Goal: Check status: Check status

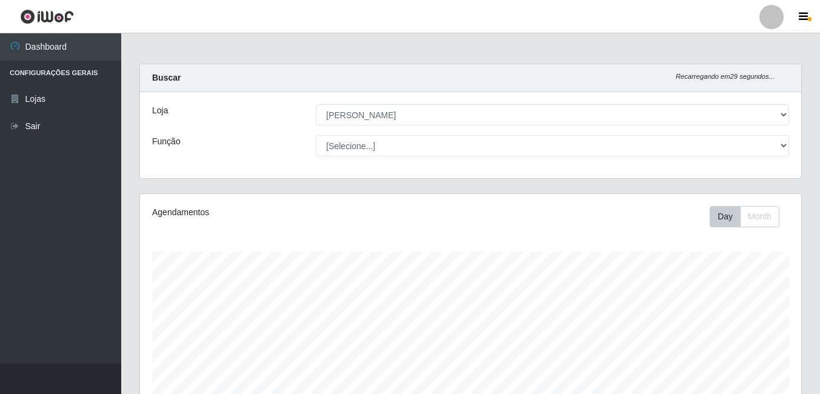
select select "402"
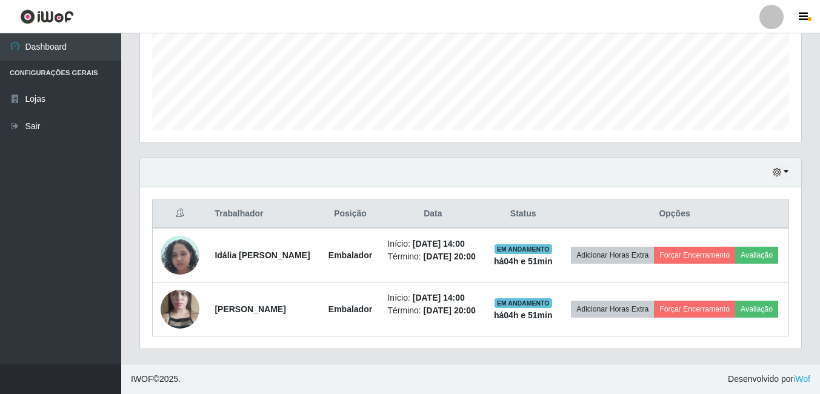
scroll to position [252, 661]
click at [52, 304] on ul "Dashboard Configurações Gerais Lojas Sair" at bounding box center [60, 198] width 121 height 330
click at [56, 255] on ul "Dashboard Configurações Gerais Lojas Sair" at bounding box center [60, 198] width 121 height 330
click at [781, 168] on icon "button" at bounding box center [777, 172] width 8 height 8
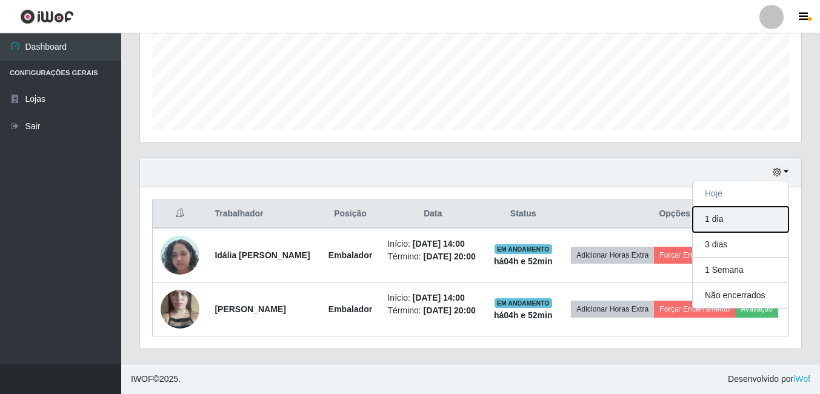
click at [715, 207] on button "1 dia" at bounding box center [741, 219] width 96 height 25
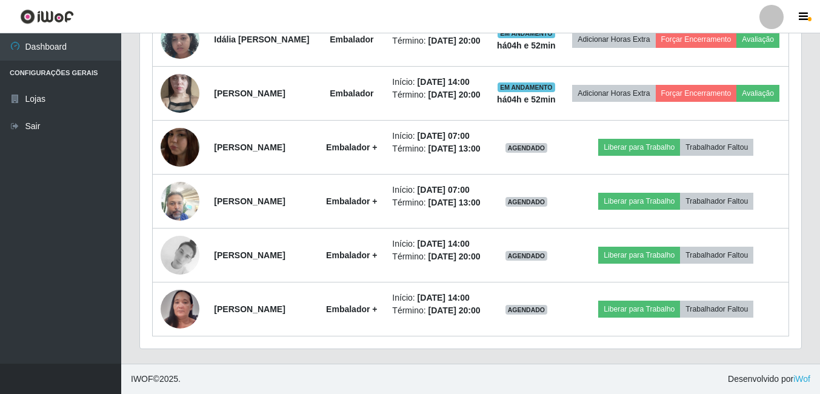
scroll to position [564, 0]
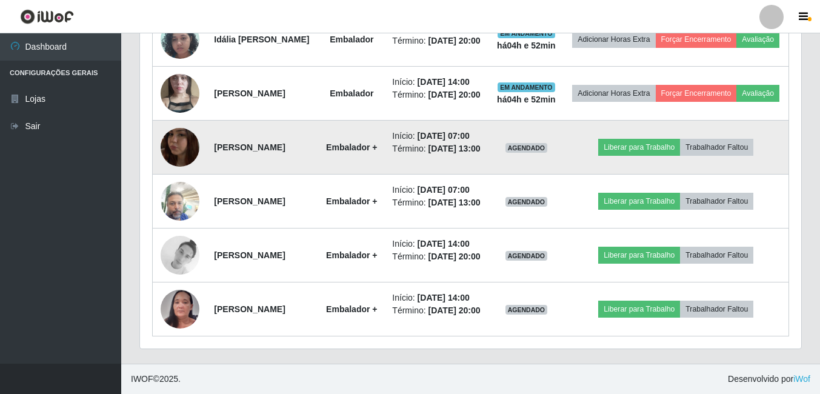
click at [169, 157] on img at bounding box center [180, 147] width 39 height 69
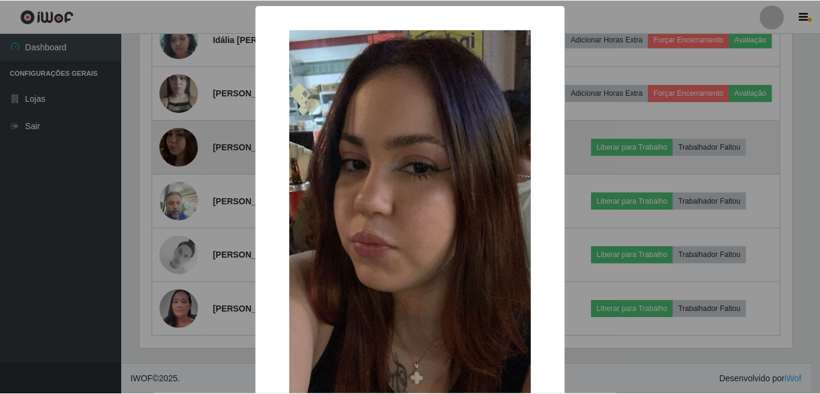
scroll to position [252, 655]
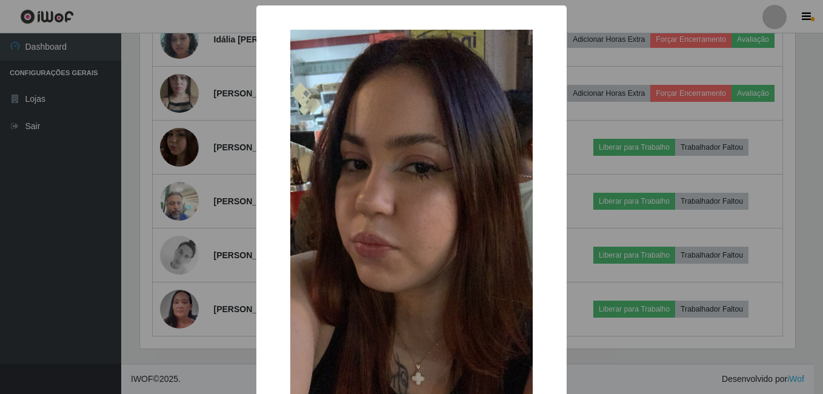
click at [44, 240] on div "× OK Cancel" at bounding box center [411, 197] width 823 height 394
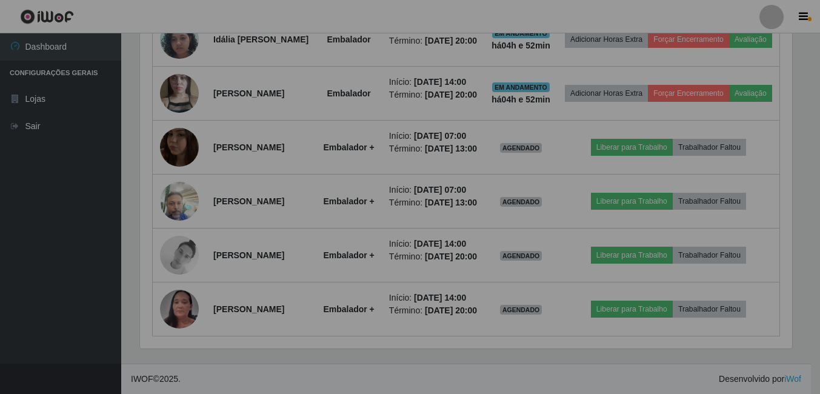
scroll to position [252, 661]
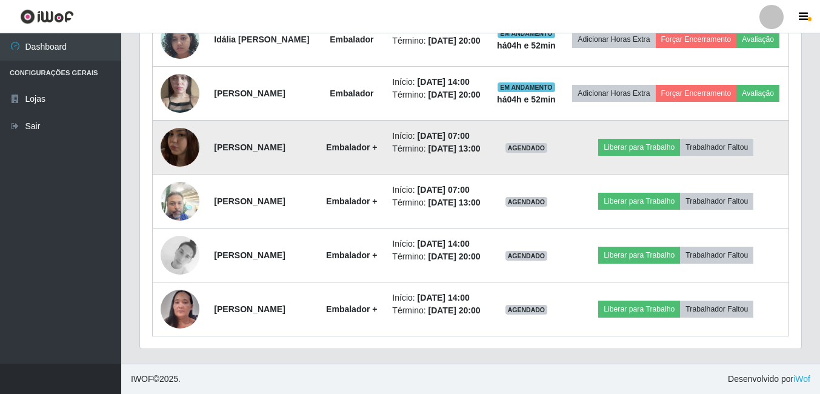
click at [176, 162] on img at bounding box center [180, 147] width 39 height 69
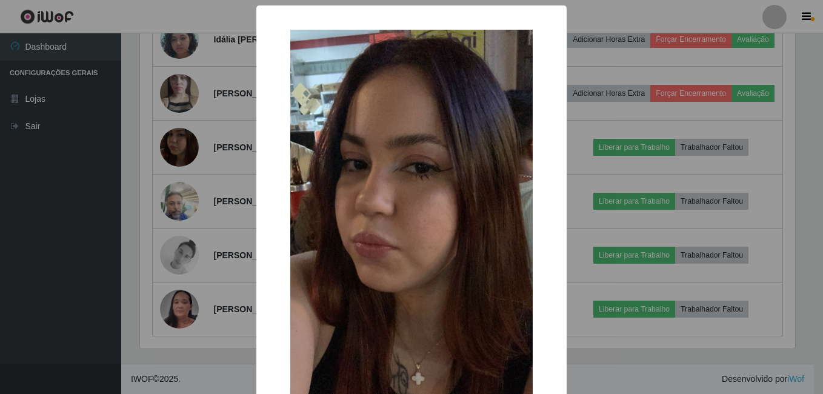
click at [184, 171] on div "× OK Cancel" at bounding box center [411, 197] width 823 height 394
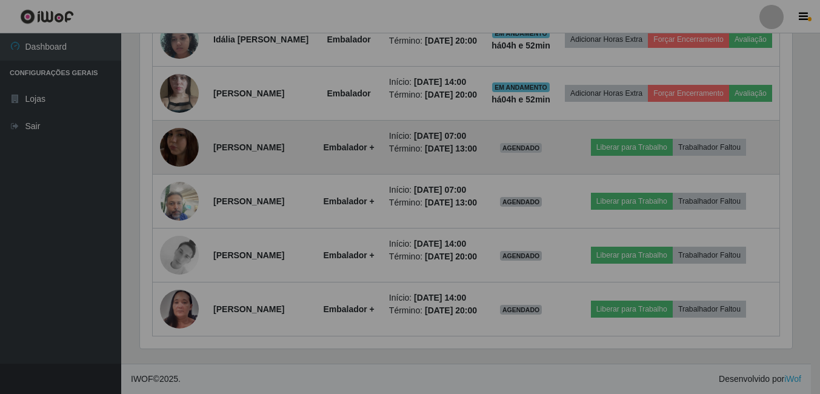
scroll to position [252, 661]
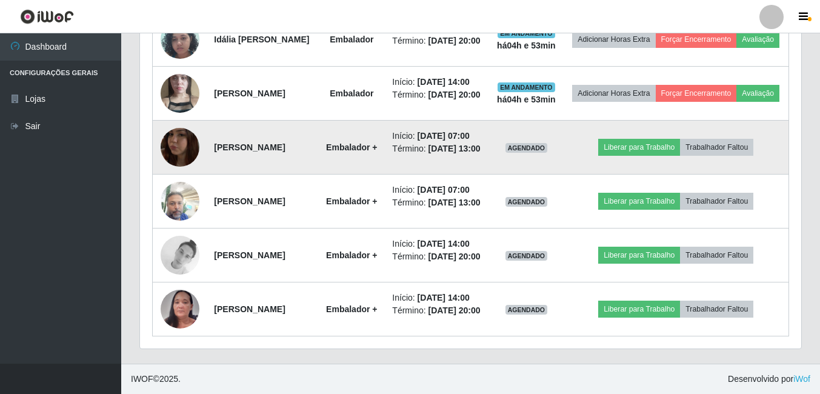
click at [182, 171] on img at bounding box center [180, 147] width 39 height 69
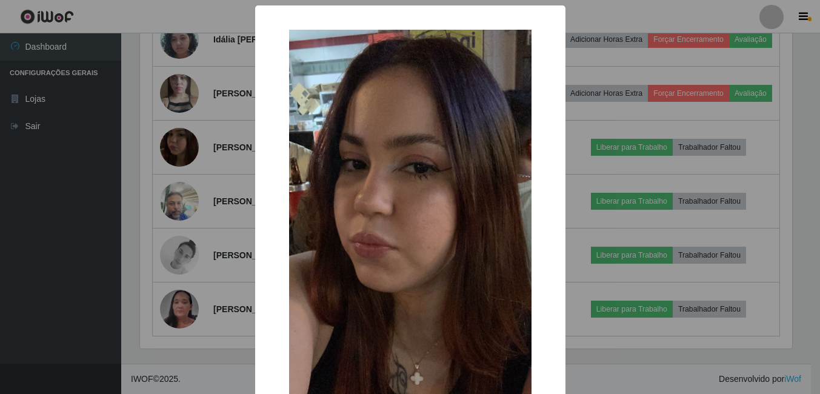
scroll to position [252, 655]
click at [31, 181] on div "× OK Cancel" at bounding box center [411, 197] width 823 height 394
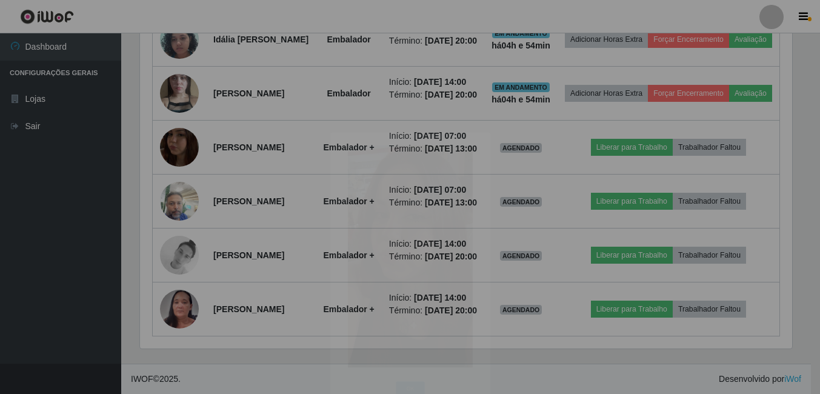
scroll to position [252, 661]
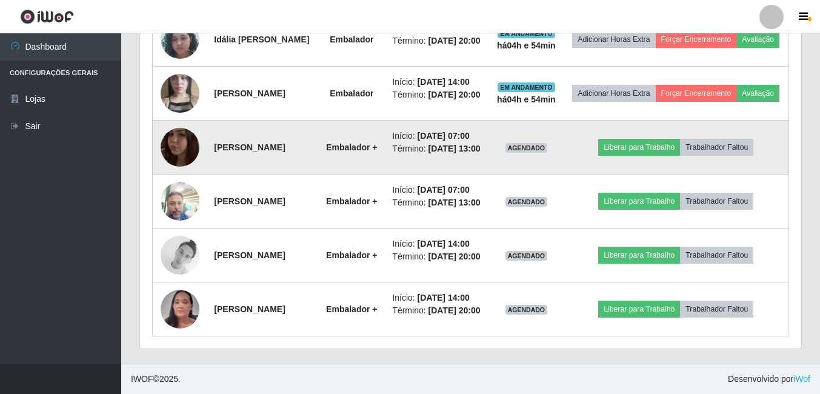
click at [164, 176] on img at bounding box center [180, 147] width 39 height 69
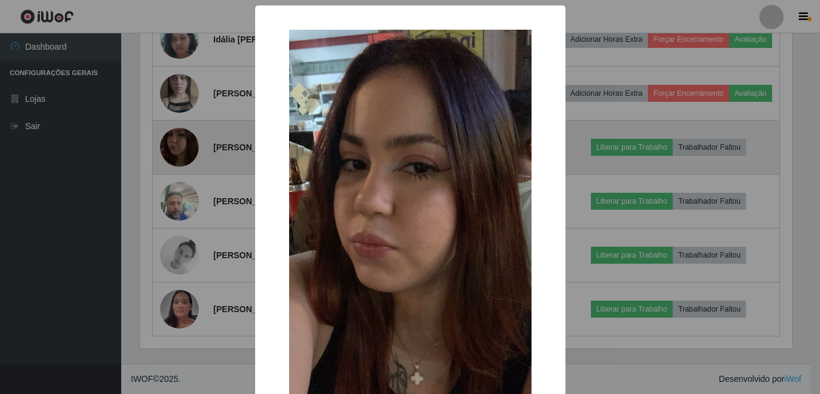
scroll to position [252, 655]
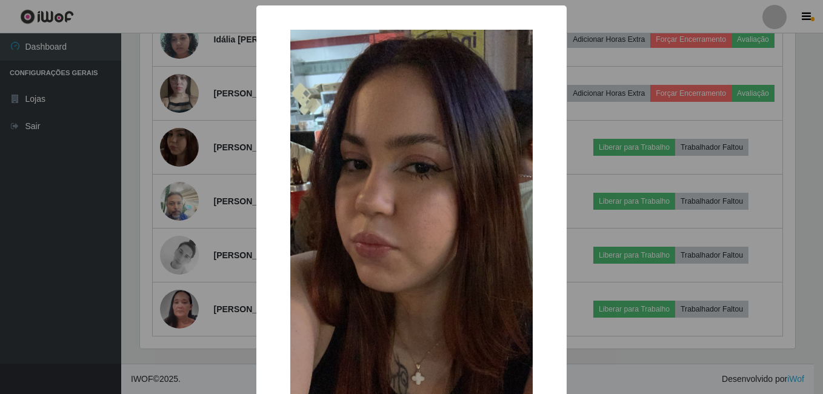
click at [80, 169] on div "× OK Cancel" at bounding box center [411, 197] width 823 height 394
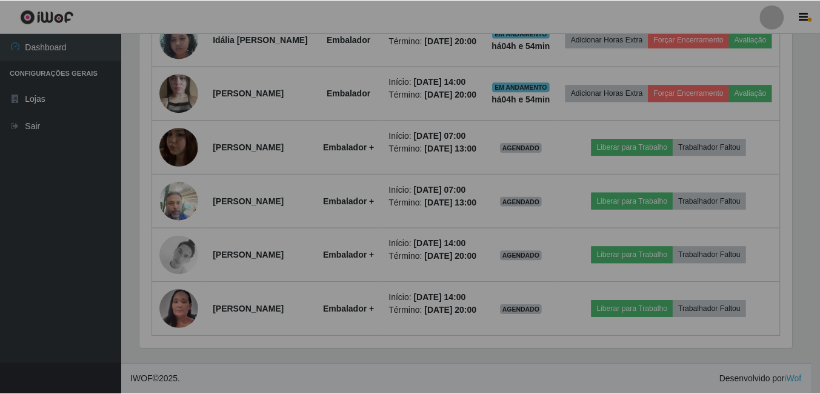
scroll to position [252, 661]
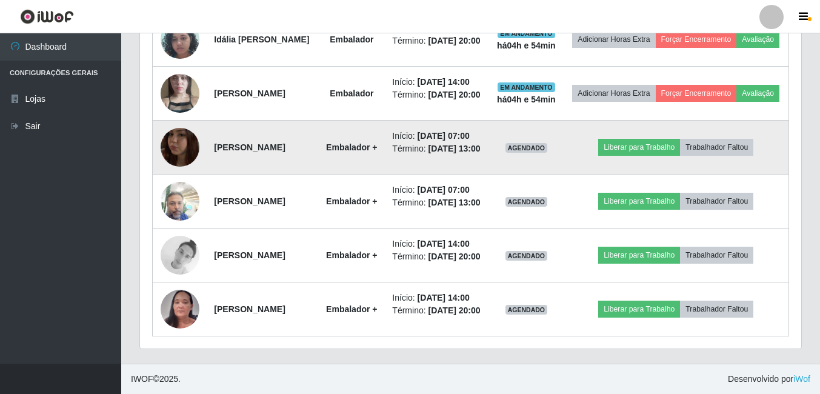
click at [178, 173] on img at bounding box center [180, 147] width 39 height 69
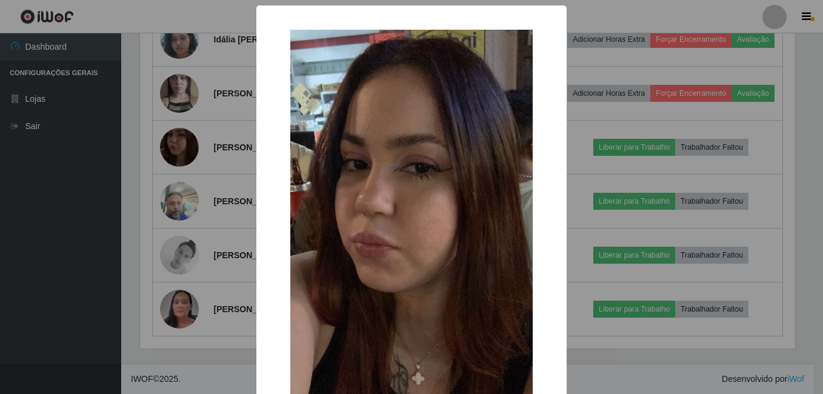
click at [32, 268] on div "× OK Cancel" at bounding box center [411, 197] width 823 height 394
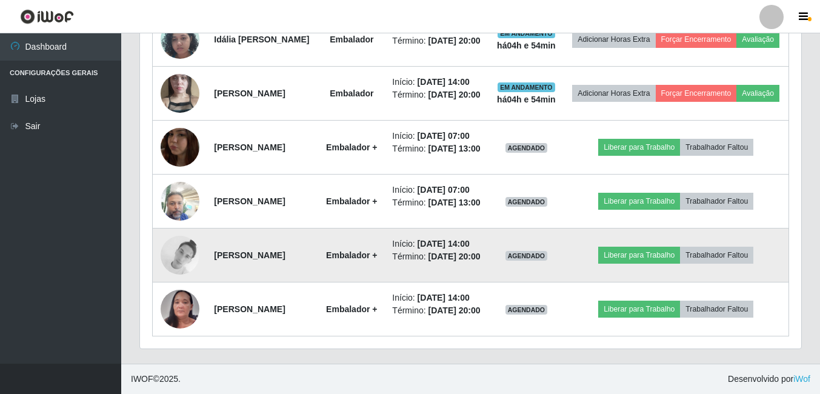
scroll to position [650, 0]
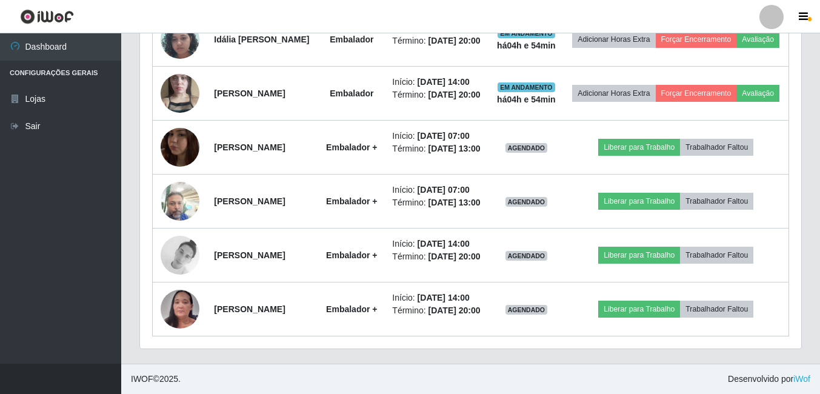
click at [45, 267] on ul "Dashboard Configurações Gerais Lojas Sair" at bounding box center [60, 198] width 121 height 330
